Goal: Transaction & Acquisition: Purchase product/service

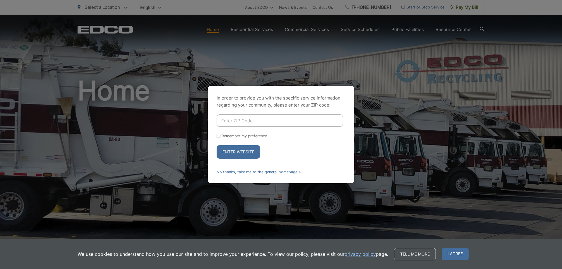
click at [243, 122] on input "Enter ZIP Code" at bounding box center [279, 120] width 126 height 12
type input "91901"
click at [240, 150] on button "Enter Website" at bounding box center [238, 151] width 44 height 13
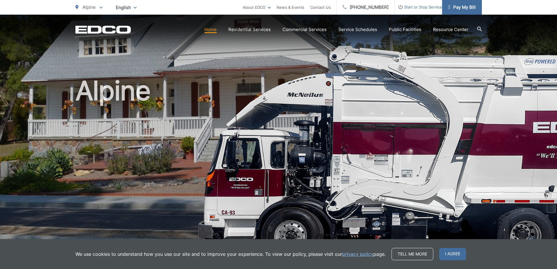
click at [462, 5] on span "Pay My Bill" at bounding box center [462, 7] width 28 height 7
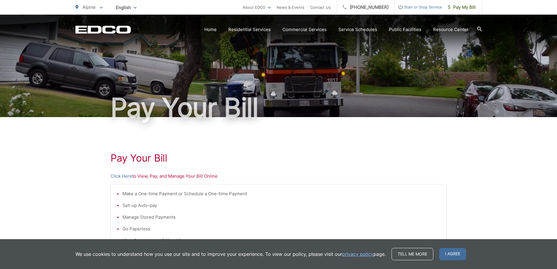
scroll to position [58, 0]
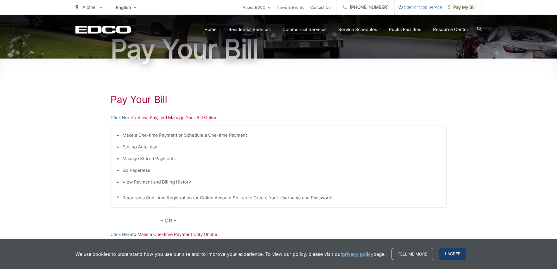
click at [445, 254] on span "I agree" at bounding box center [452, 254] width 27 height 12
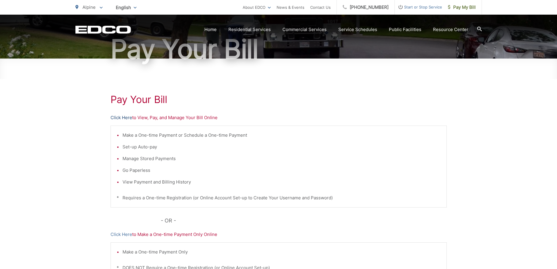
click at [128, 117] on link "Click Here" at bounding box center [122, 117] width 22 height 7
